Goal: Share content

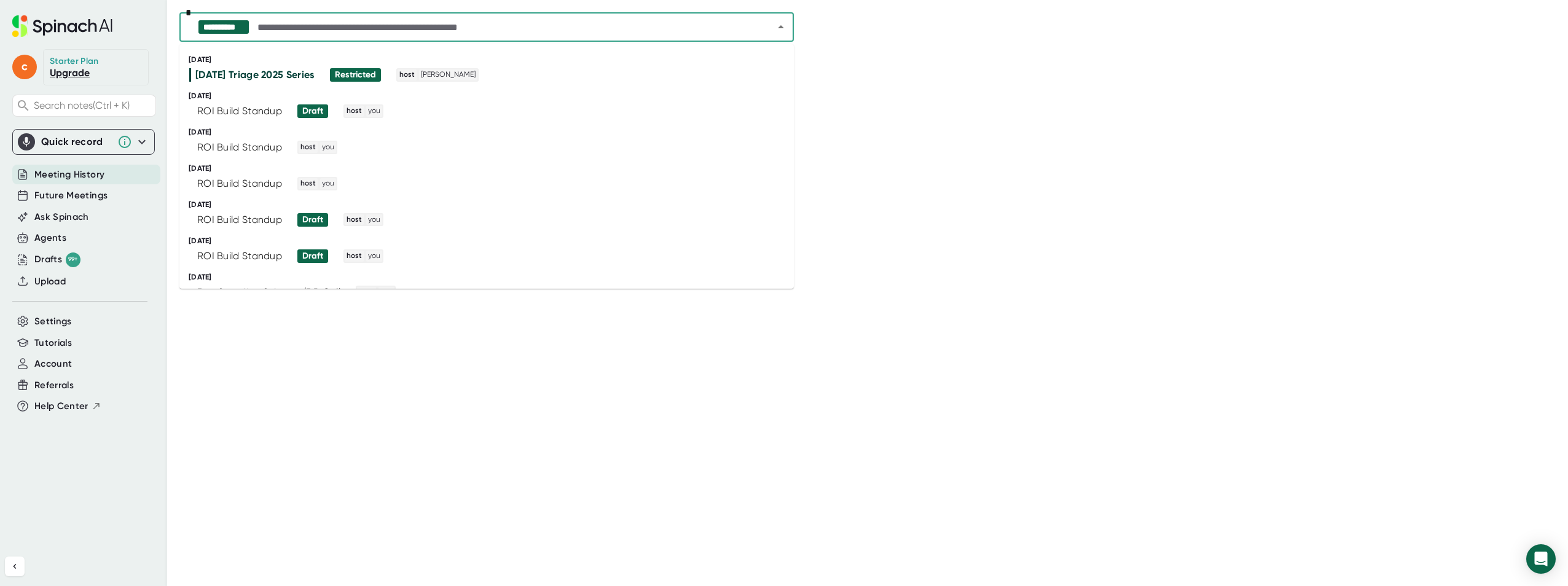
click at [388, 27] on input "text" at bounding box center [505, 27] width 500 height 17
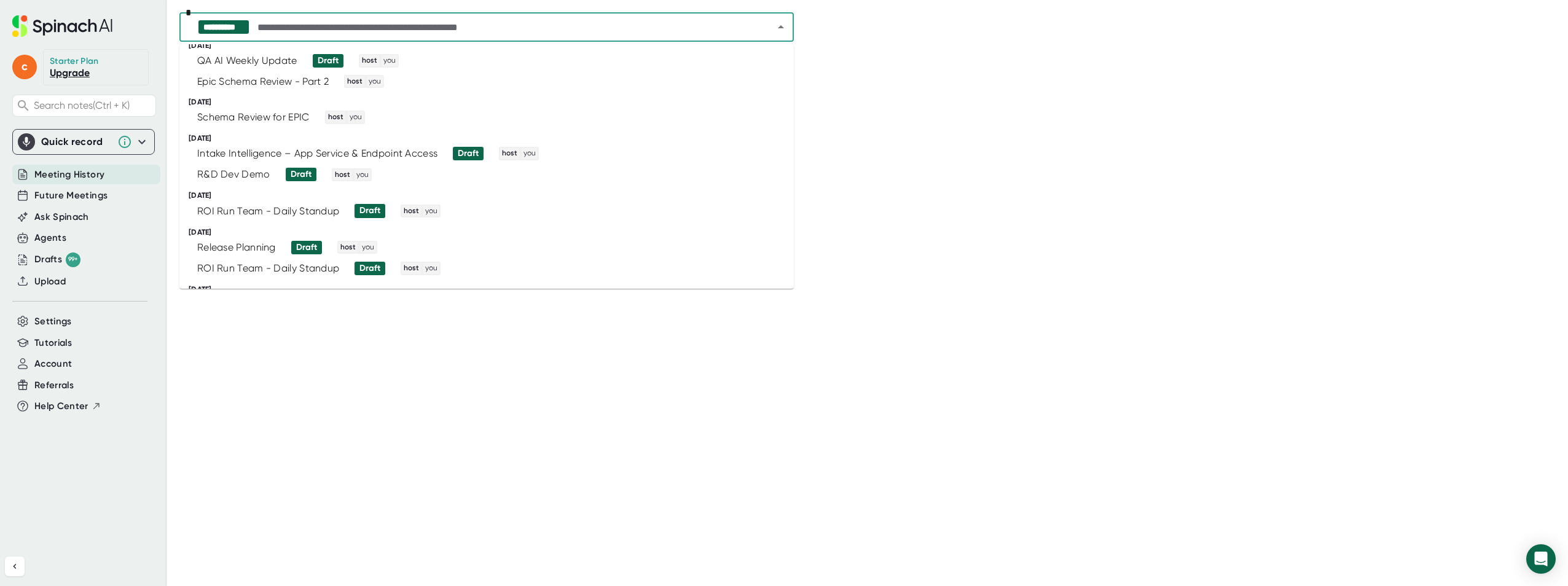
scroll to position [492, 0]
click at [454, 160] on span "Draft" at bounding box center [463, 153] width 40 height 13
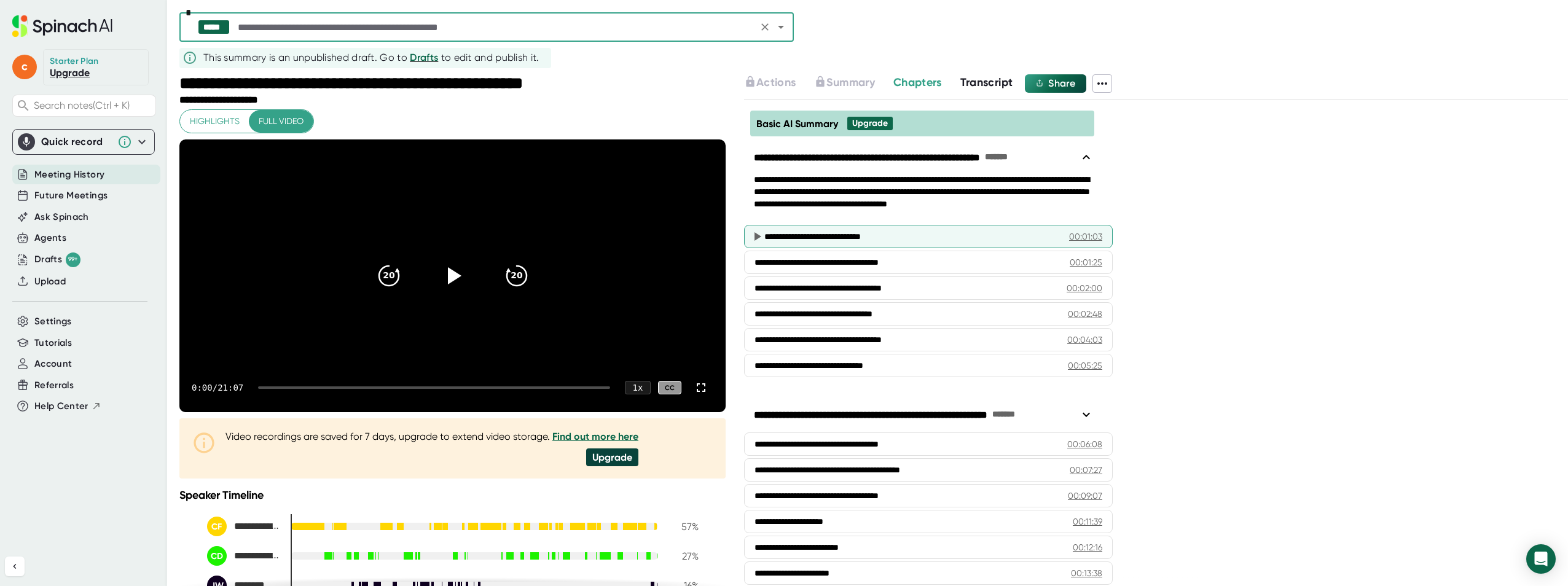
scroll to position [224, 0]
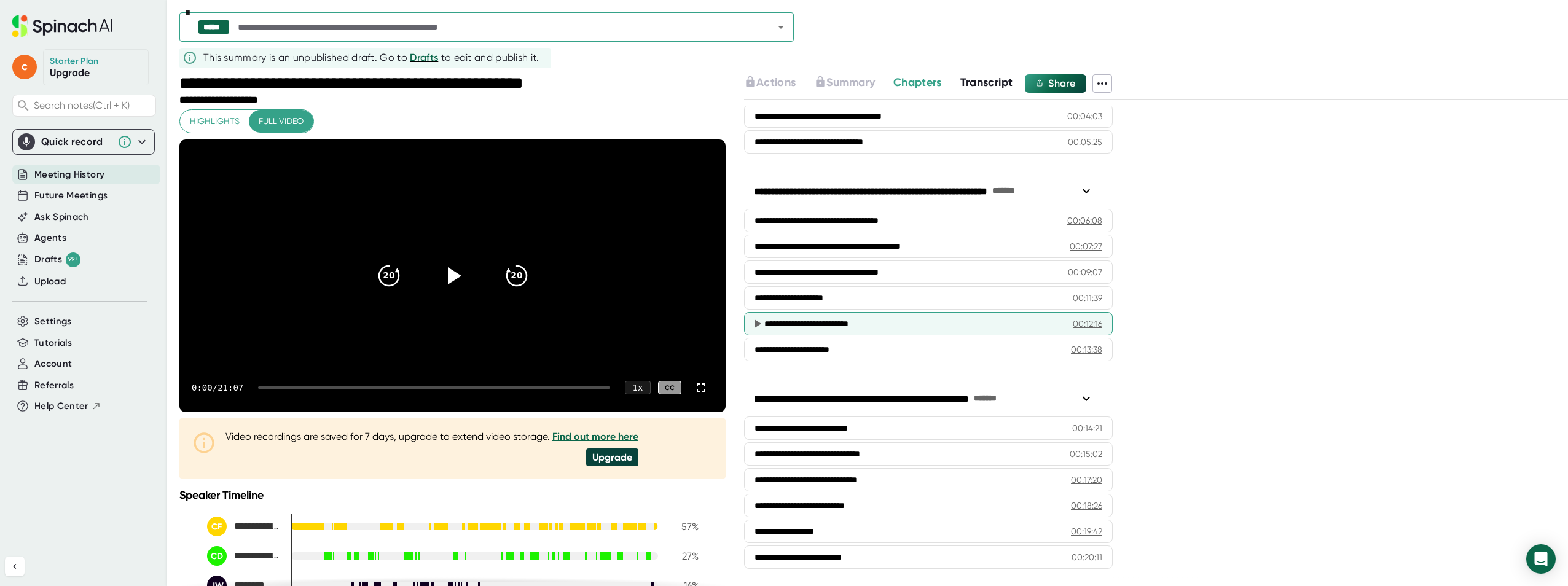
click at [850, 332] on div "**********" at bounding box center [928, 324] width 369 height 24
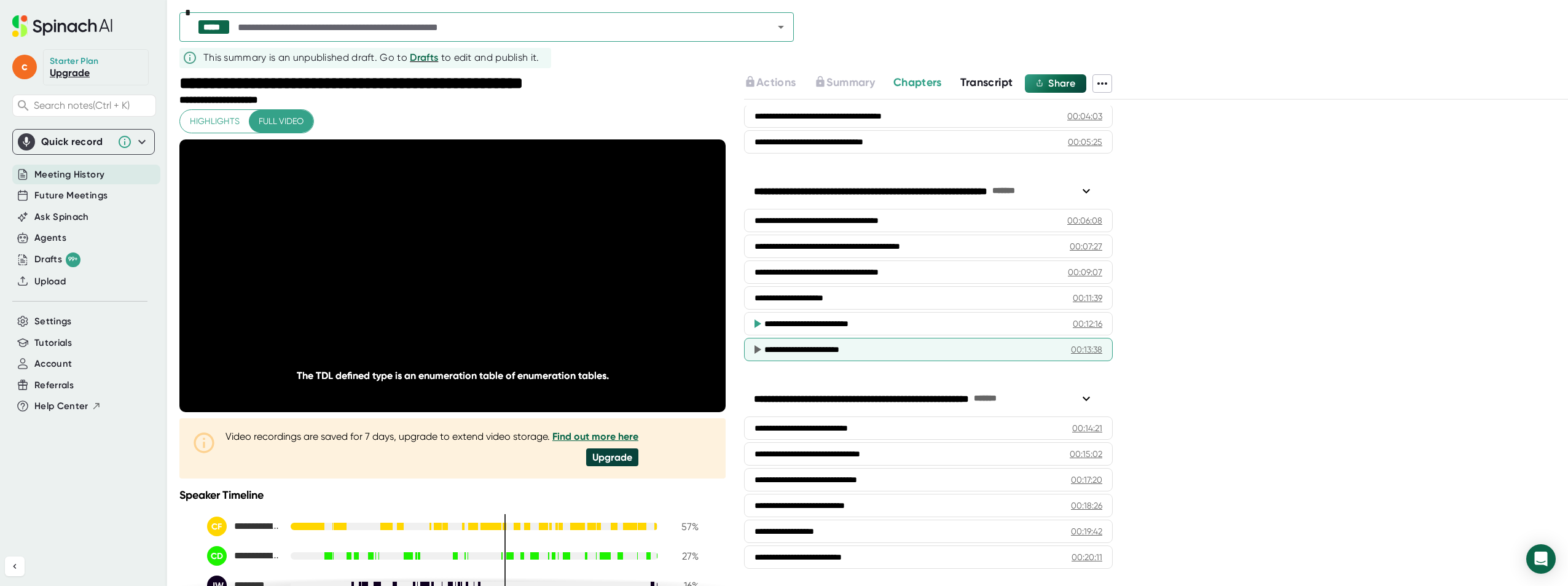
click at [844, 357] on div "**********" at bounding box center [928, 349] width 369 height 24
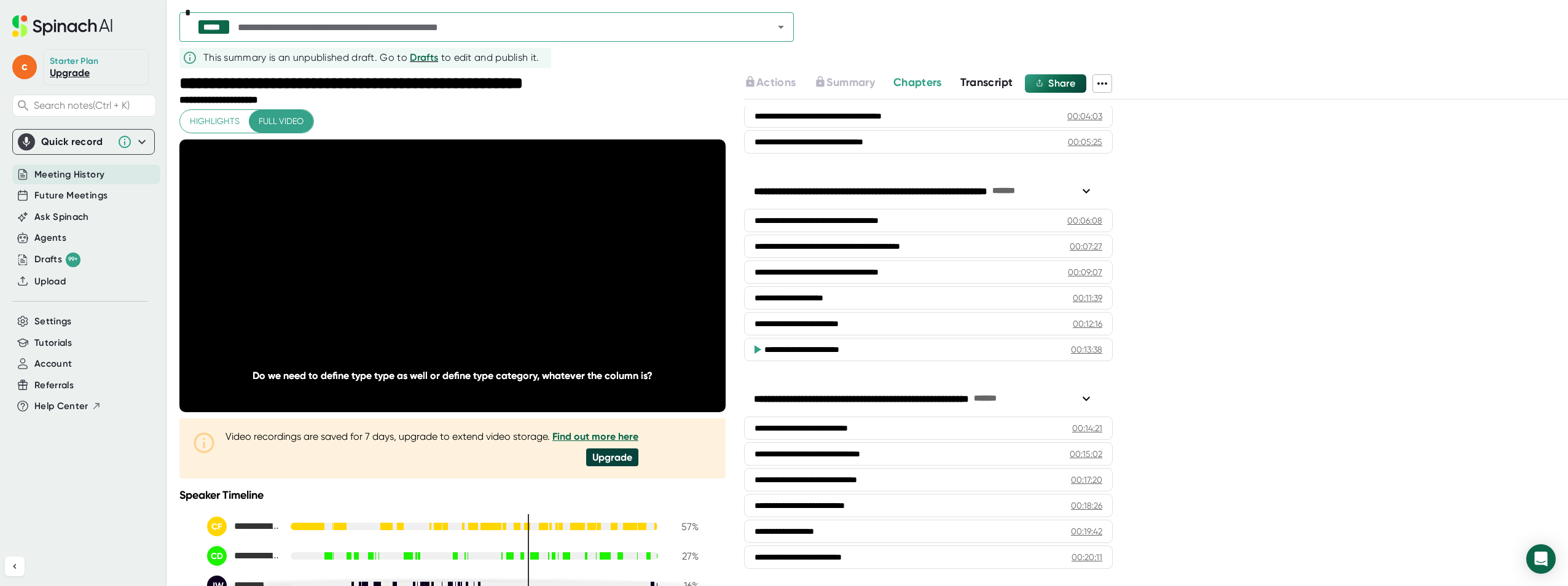
click at [983, 81] on span "Transcript" at bounding box center [986, 81] width 52 height 13
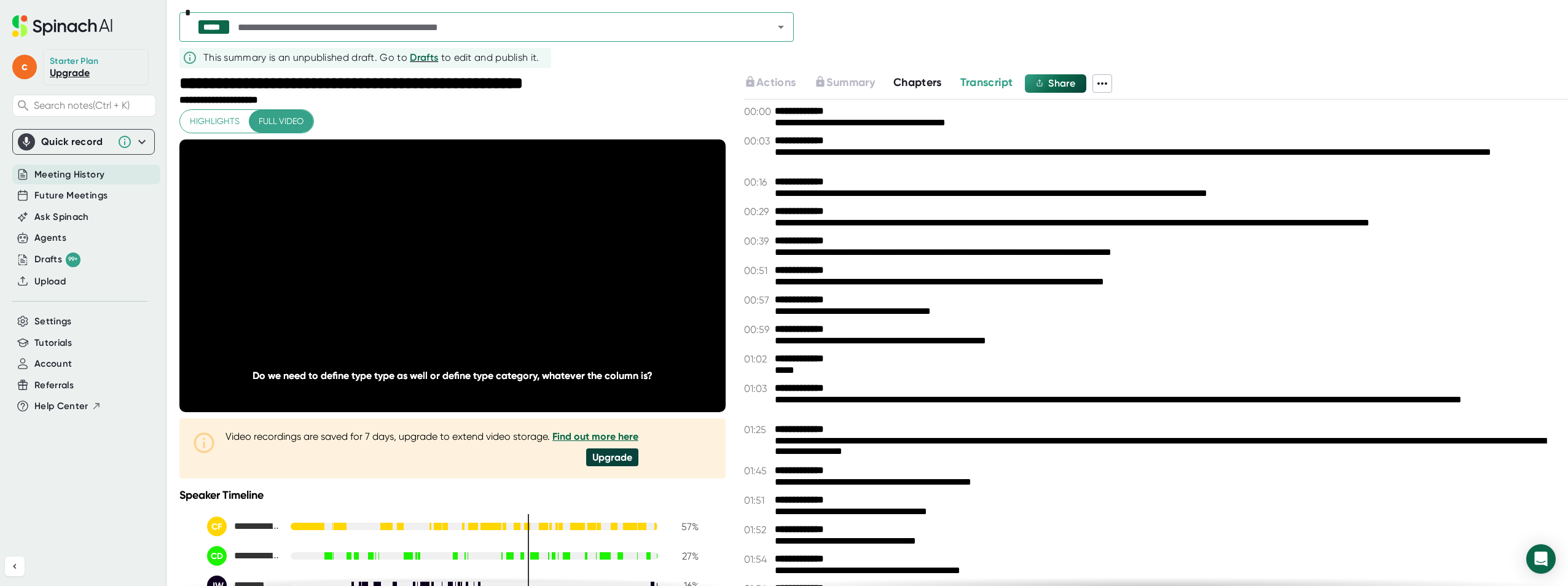
click at [909, 81] on span "Chapters" at bounding box center [918, 81] width 49 height 13
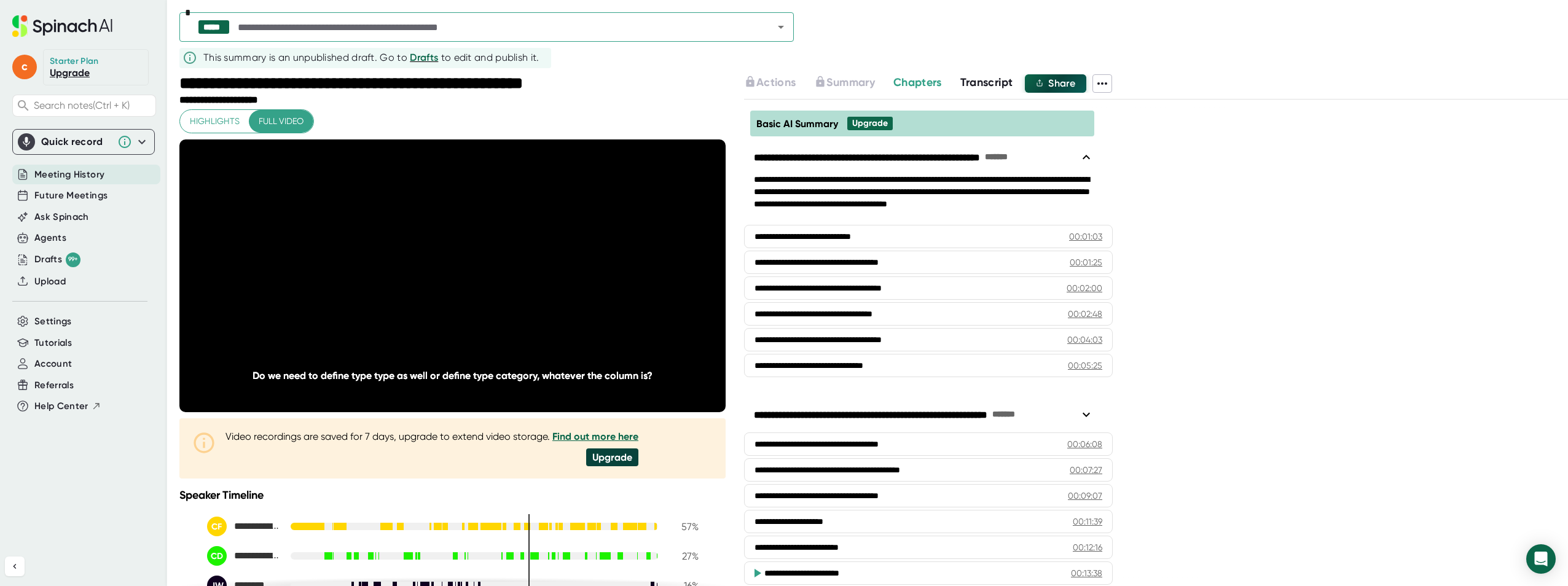
click at [1070, 85] on span "Share" at bounding box center [1061, 83] width 27 height 12
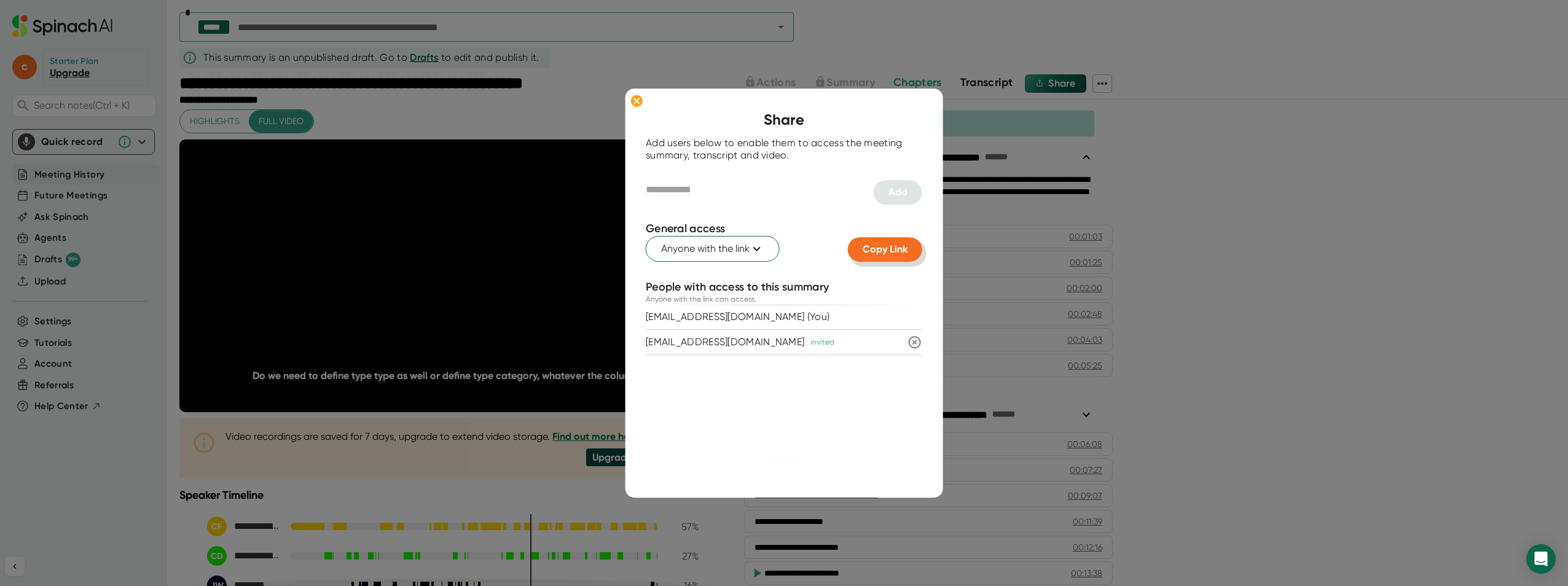
click at [892, 249] on span "Copy Link" at bounding box center [884, 249] width 45 height 12
click at [55, 501] on div at bounding box center [784, 293] width 1568 height 586
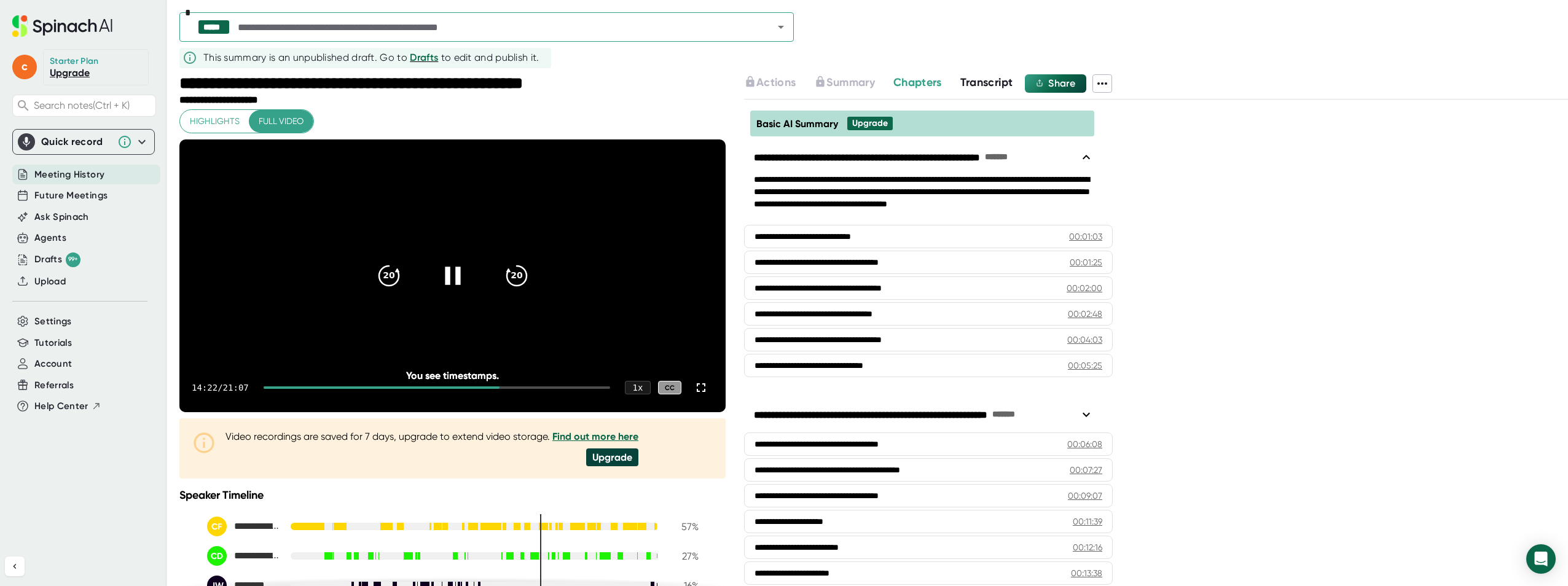
click at [445, 284] on icon at bounding box center [453, 275] width 16 height 18
